Goal: Task Accomplishment & Management: Use online tool/utility

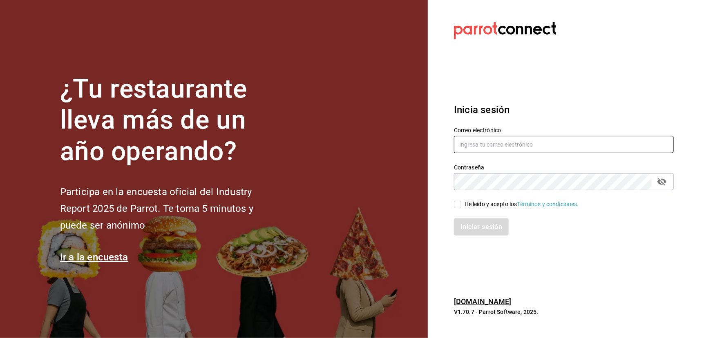
type input "[EMAIL_ADDRESS][DOMAIN_NAME]"
click at [457, 205] on input "He leído y acepto los Términos y condiciones." at bounding box center [457, 204] width 7 height 7
checkbox input "true"
click at [484, 231] on button "Iniciar sesión" at bounding box center [482, 227] width 56 height 17
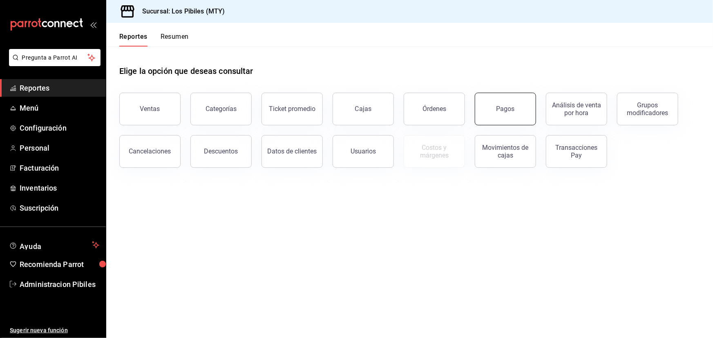
click at [504, 103] on button "Pagos" at bounding box center [505, 109] width 61 height 33
